Goal: Find specific page/section: Find specific page/section

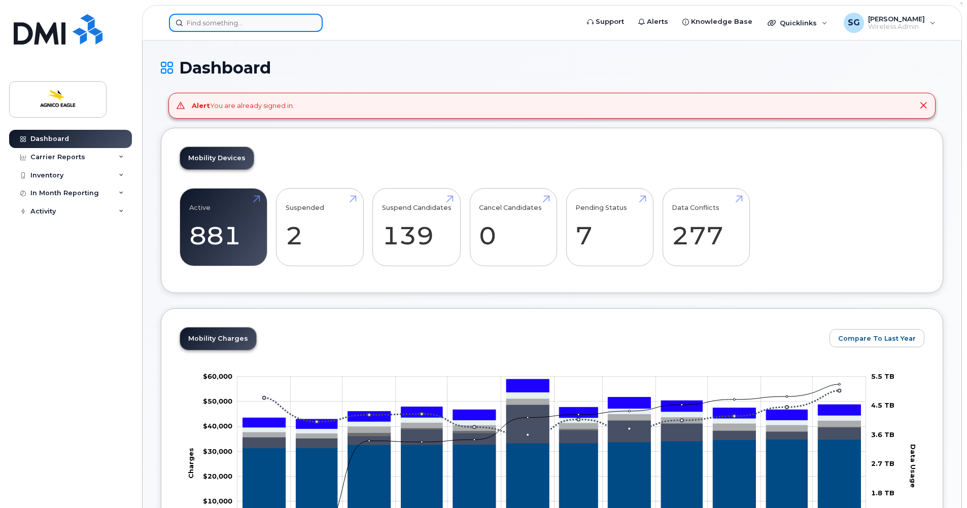
click at [266, 21] on input at bounding box center [246, 23] width 154 height 18
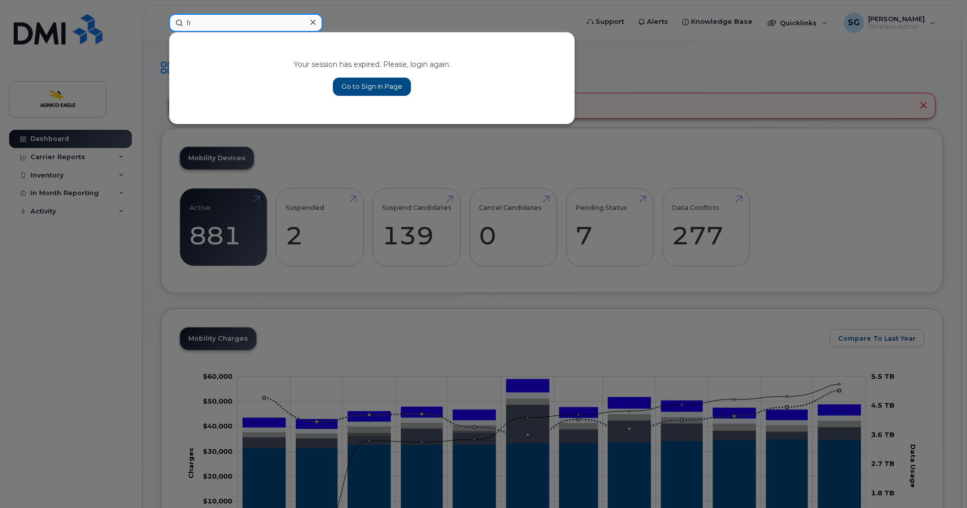
type input "f"
type input "brun"
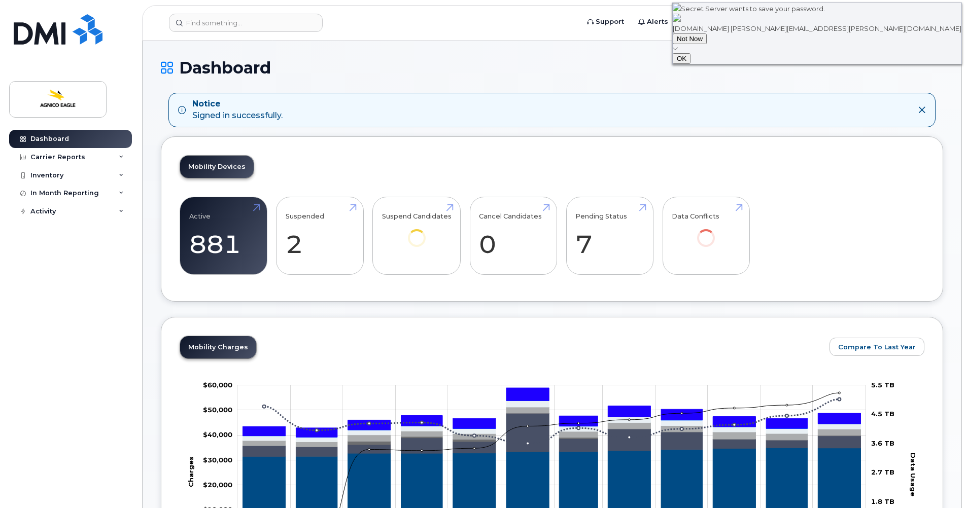
click at [691, 64] on button "OK" at bounding box center [682, 58] width 18 height 11
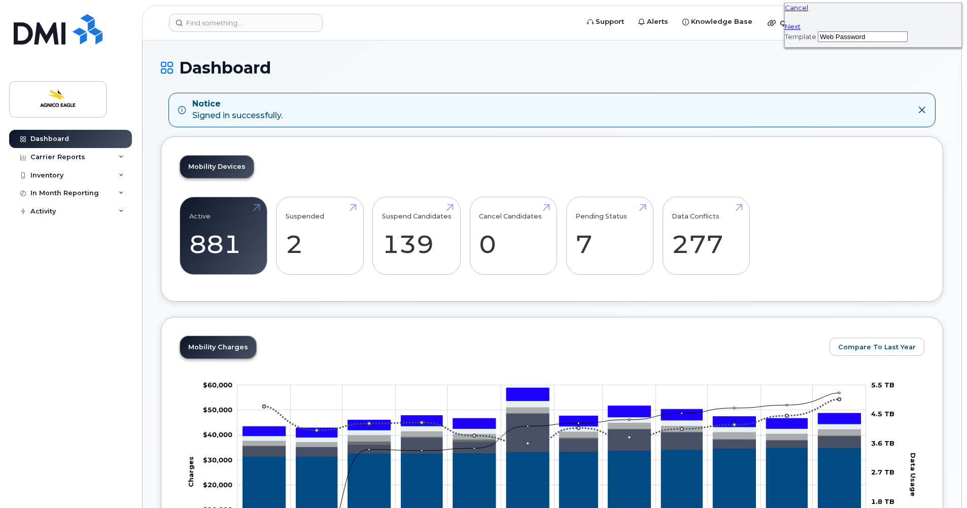
click at [820, 42] on input "Web Password" at bounding box center [863, 36] width 90 height 11
click at [808, 12] on span "Cancel" at bounding box center [796, 8] width 23 height 8
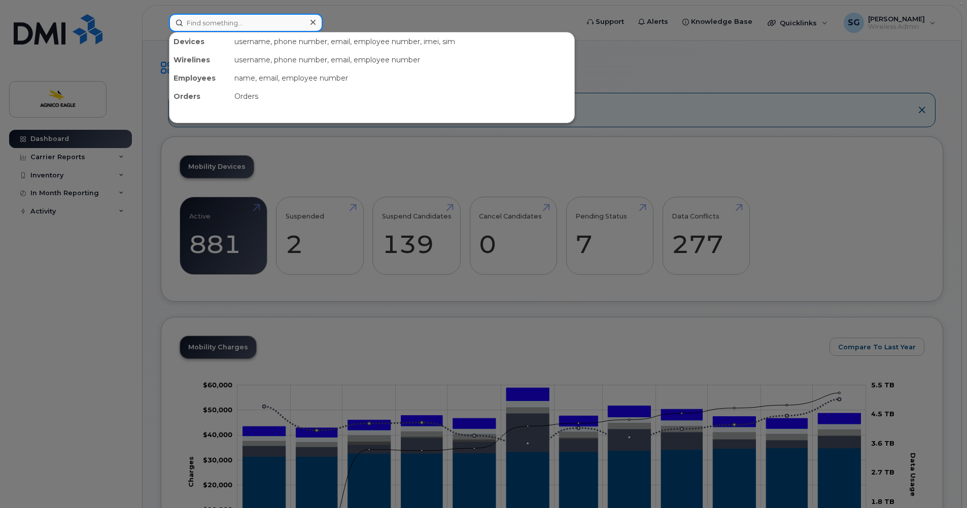
click at [316, 17] on div at bounding box center [246, 23] width 154 height 18
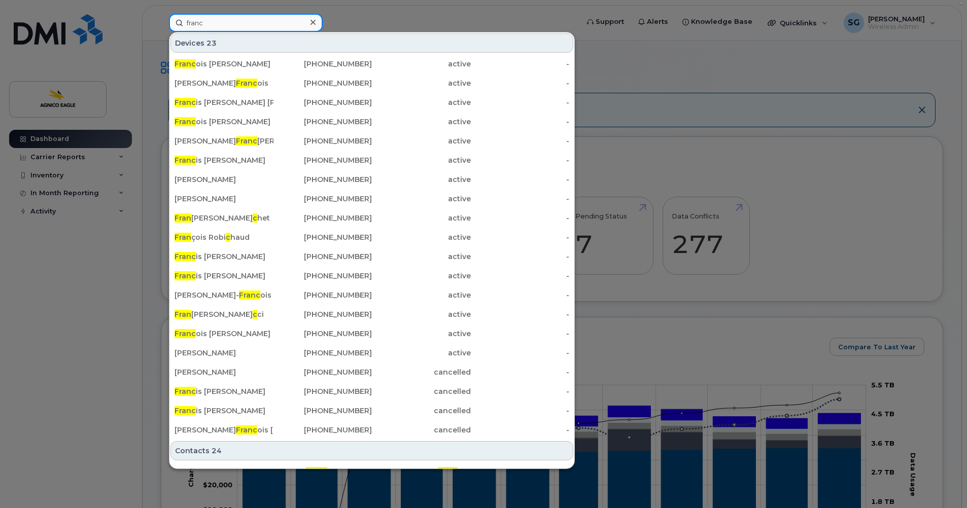
type input "franc"
drag, startPoint x: 313, startPoint y: 21, endPoint x: 428, endPoint y: 35, distance: 115.6
click at [314, 21] on icon at bounding box center [313, 22] width 5 height 8
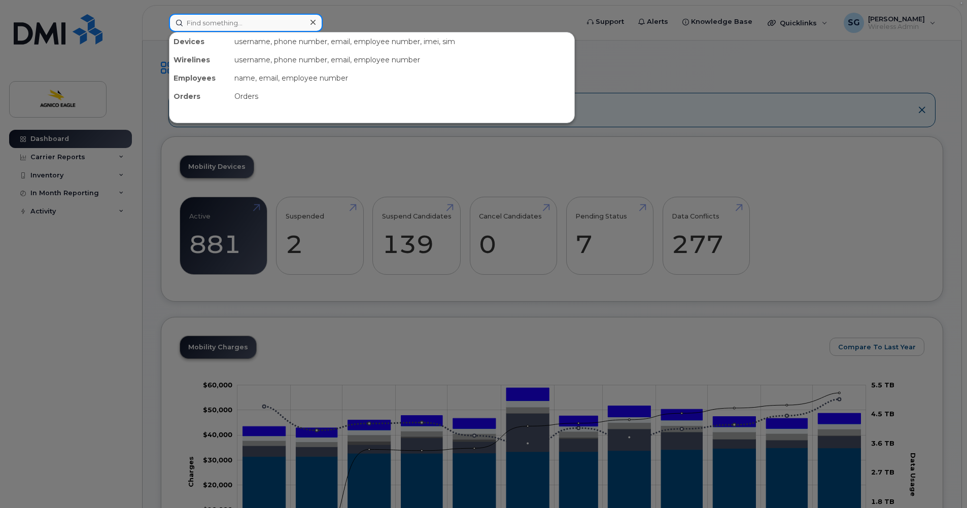
click at [228, 23] on input at bounding box center [246, 23] width 154 height 18
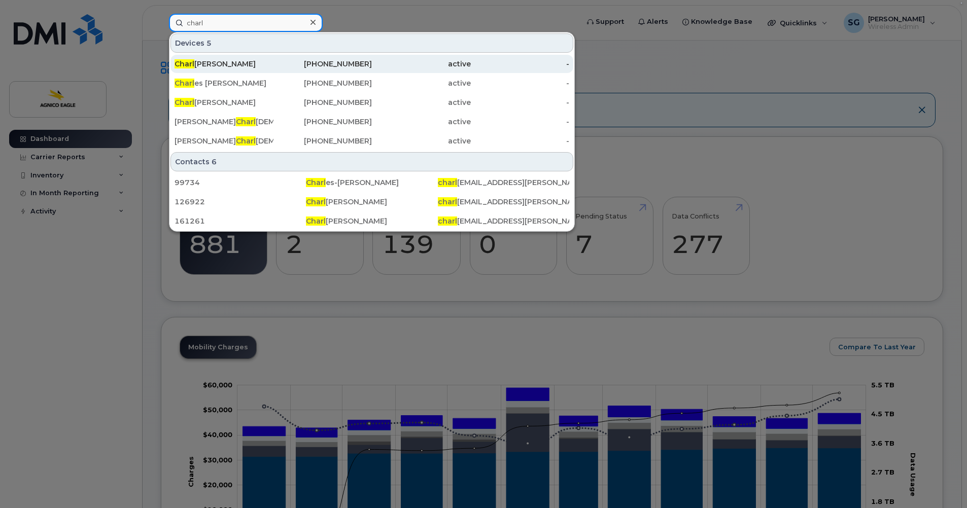
type input "charl"
click at [221, 61] on div "Charl [PERSON_NAME]" at bounding box center [224, 64] width 99 height 10
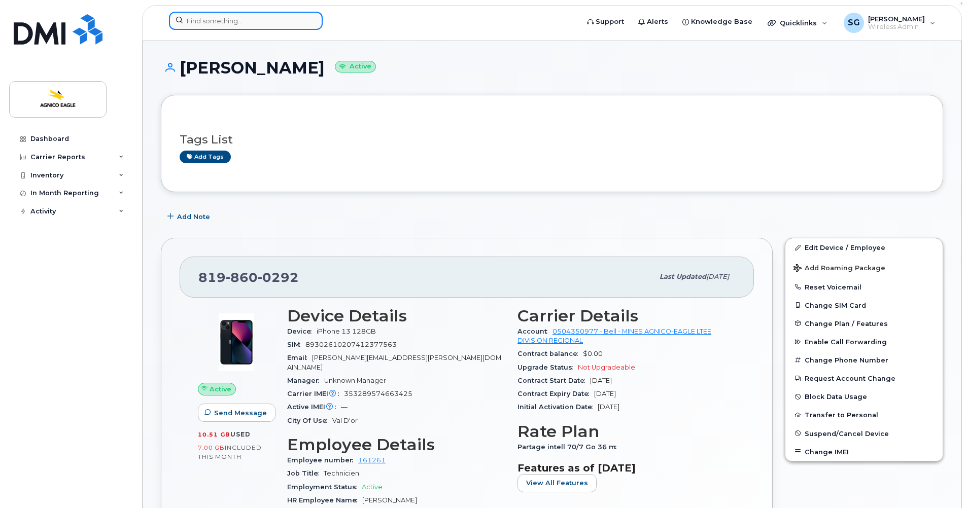
click at [273, 18] on input at bounding box center [246, 21] width 154 height 18
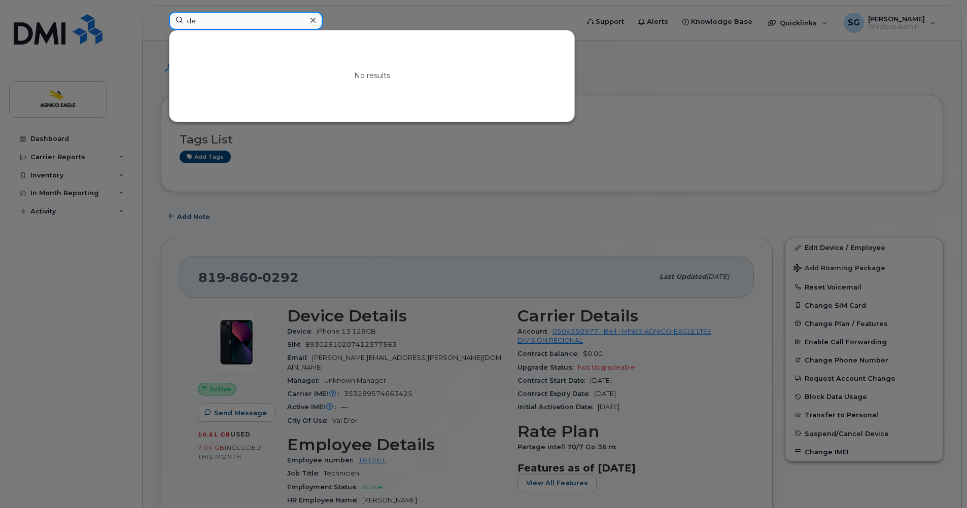
type input "d"
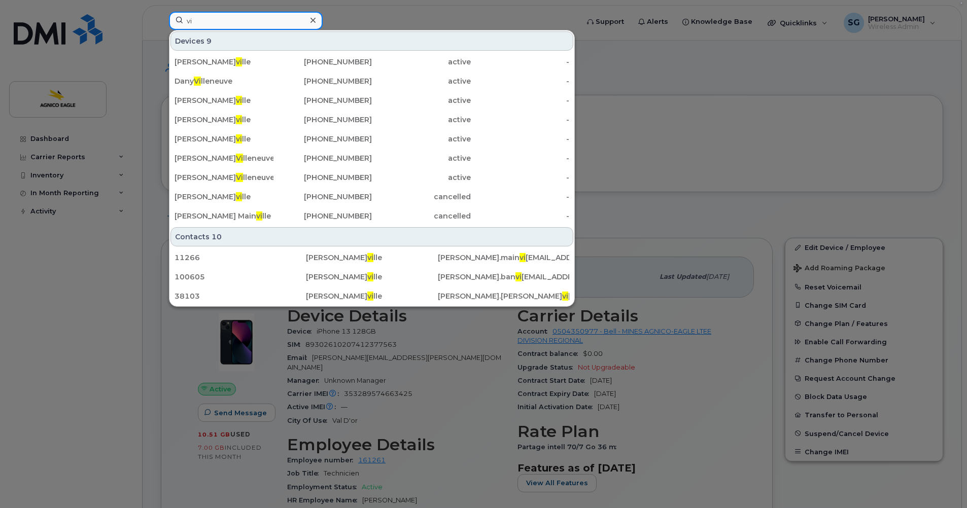
type input "v"
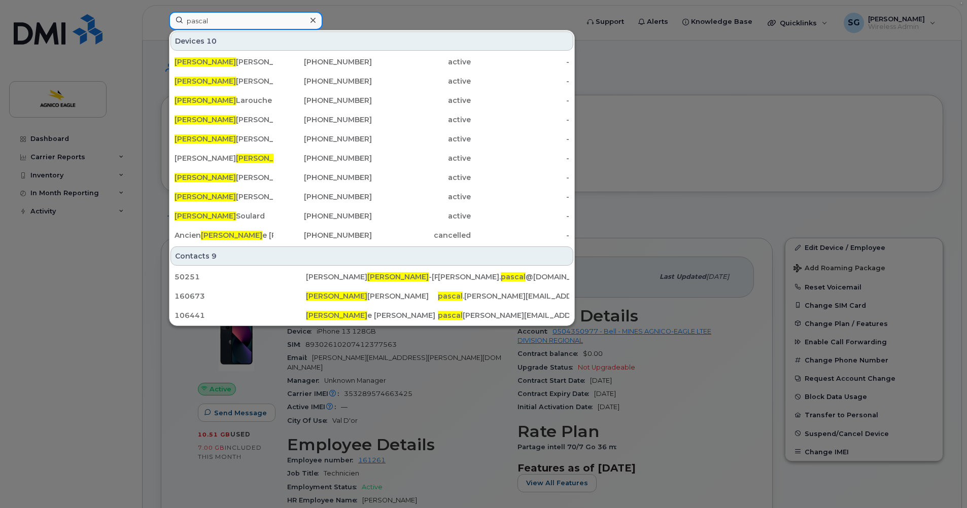
type input "pascal"
click at [773, 88] on div at bounding box center [483, 254] width 967 height 508
